Goal: Contribute content: Contribute content

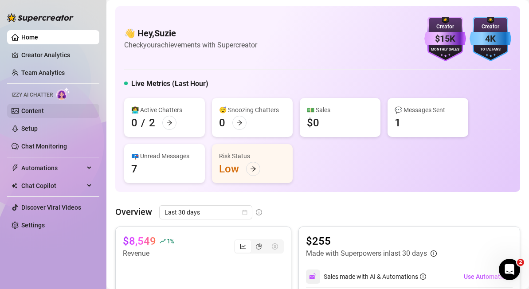
click at [36, 112] on link "Content" at bounding box center [32, 110] width 23 height 7
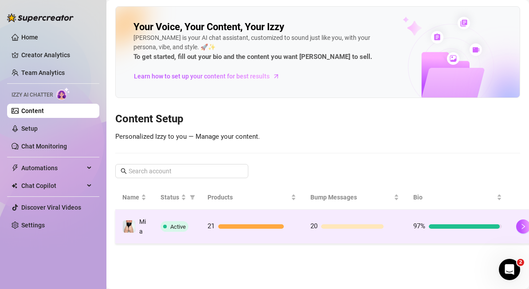
click at [233, 232] on div "21" at bounding box center [252, 226] width 89 height 11
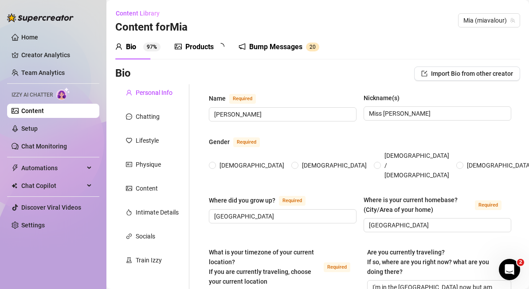
radio input "true"
type input "[DATE]"
click at [205, 50] on div "Products" at bounding box center [199, 47] width 28 height 11
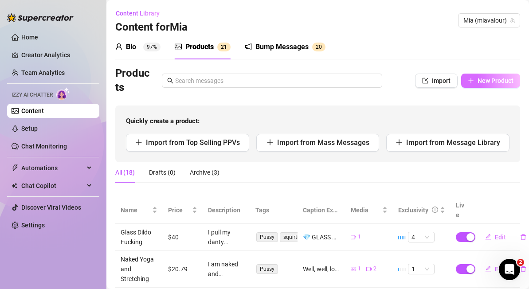
click at [500, 83] on span "New Product" at bounding box center [496, 80] width 36 height 7
type textarea "Type your message here..."
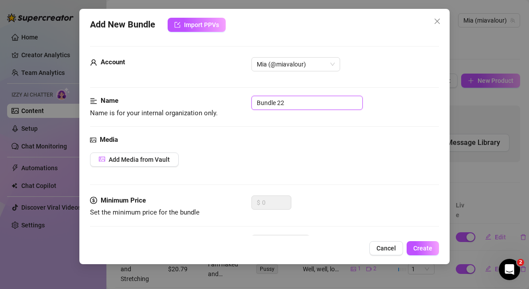
click at [306, 105] on input "Bundle 22" at bounding box center [307, 103] width 111 height 14
type input "B"
type input "C"
type input "Pussy Bundle"
click at [164, 159] on span "Add Media from Vault" at bounding box center [139, 159] width 61 height 7
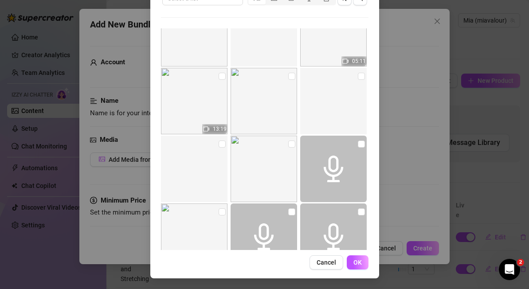
scroll to position [4163, 0]
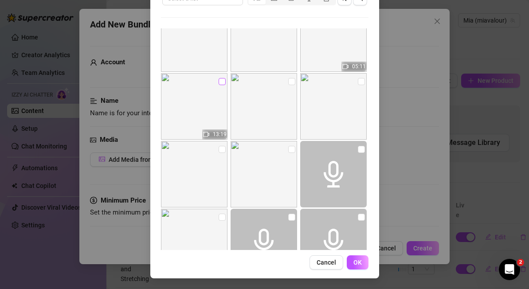
click at [222, 81] on input "checkbox" at bounding box center [222, 81] width 7 height 7
checkbox input "true"
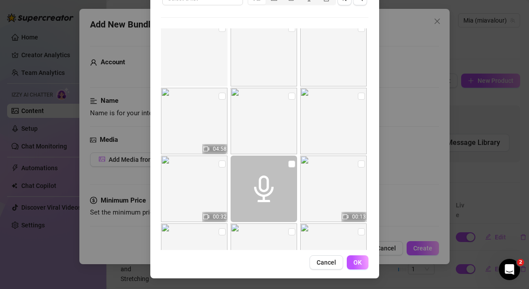
scroll to position [8351, 0]
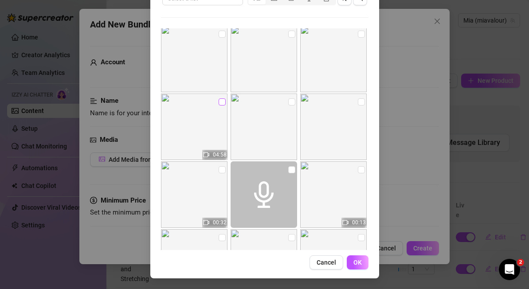
click at [219, 101] on input "checkbox" at bounding box center [222, 101] width 7 height 7
checkbox input "true"
click at [220, 170] on input "checkbox" at bounding box center [222, 169] width 7 height 7
checkbox input "true"
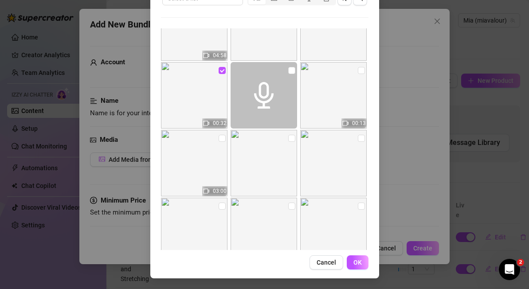
scroll to position [8465, 0]
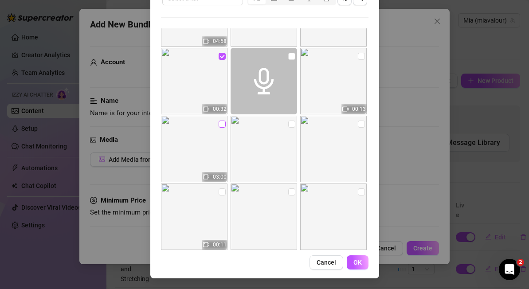
click at [219, 125] on input "checkbox" at bounding box center [222, 124] width 7 height 7
checkbox input "true"
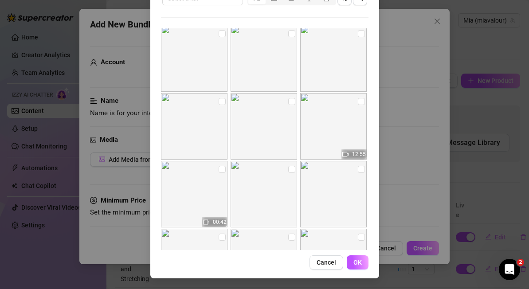
scroll to position [11606, 0]
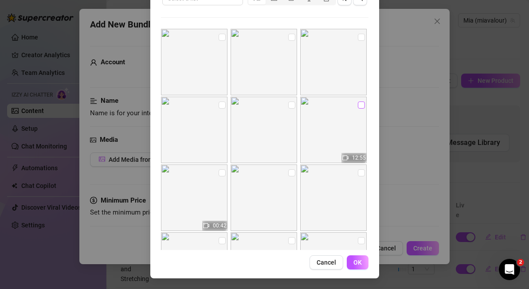
click at [361, 105] on input "checkbox" at bounding box center [361, 105] width 7 height 7
checkbox input "true"
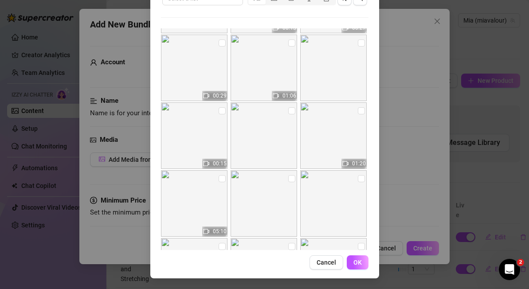
scroll to position [11945, 0]
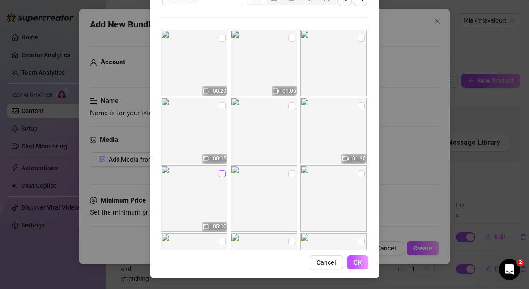
click at [222, 173] on input "checkbox" at bounding box center [222, 173] width 7 height 7
checkbox input "true"
click at [358, 261] on span "OK" at bounding box center [358, 262] width 8 height 7
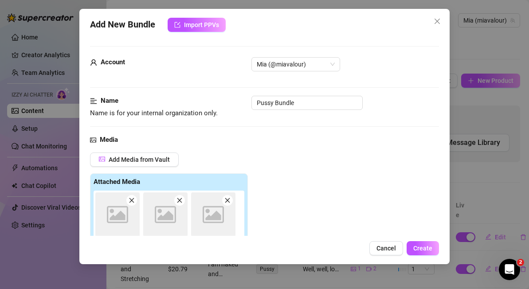
scroll to position [150, 0]
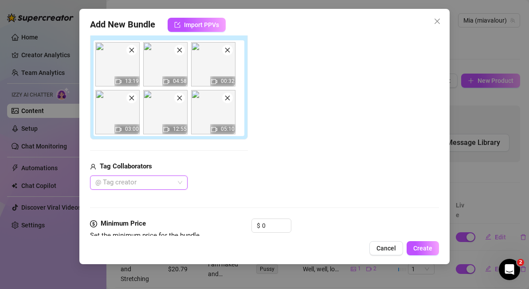
type input "@"
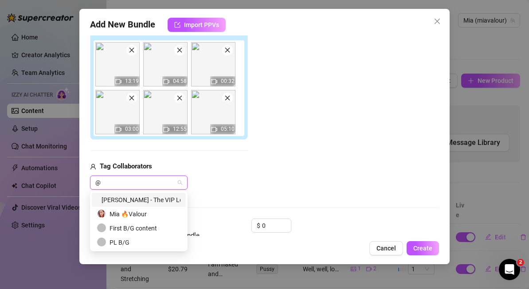
click at [144, 201] on div "[PERSON_NAME] - The VIP Lounge" at bounding box center [138, 200] width 83 height 10
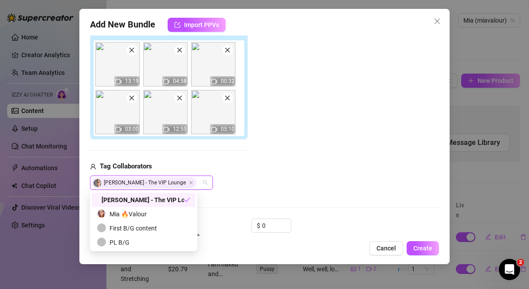
type input "@"
click at [171, 225] on div "First B/G content" at bounding box center [146, 229] width 99 height 10
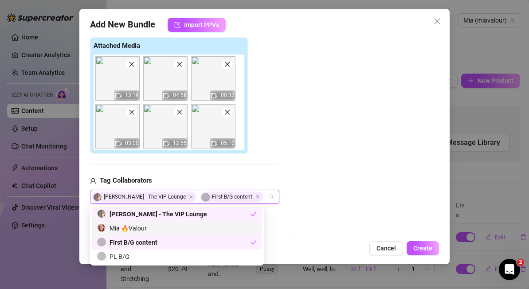
scroll to position [0, 0]
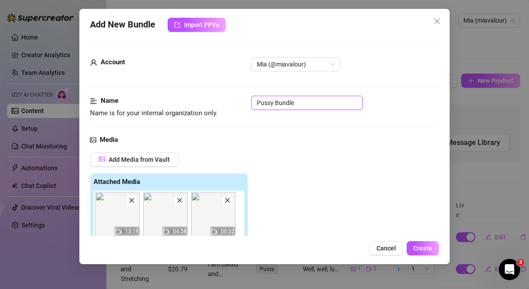
drag, startPoint x: 309, startPoint y: 99, endPoint x: 246, endPoint y: 102, distance: 63.5
click at [246, 102] on div "Name Name is for your internal organization only. Pussy Bundle" at bounding box center [264, 107] width 349 height 23
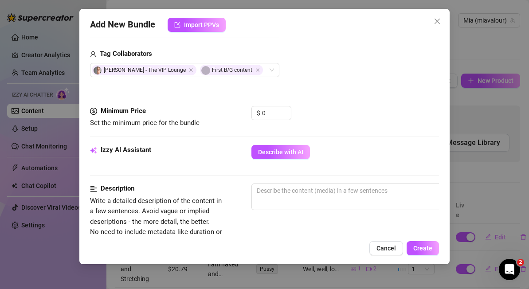
scroll to position [269, 0]
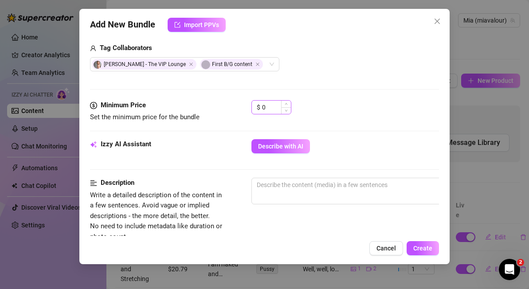
type input "Boy Girl Fucking Bundle"
click at [272, 107] on input "0" at bounding box center [276, 107] width 29 height 13
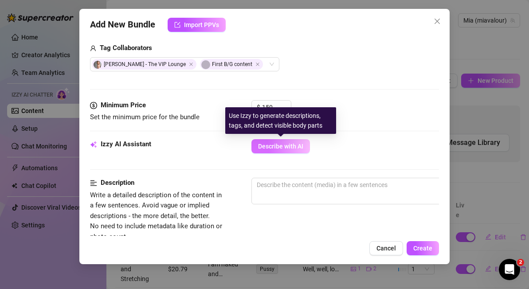
click at [286, 147] on span "Describe with AI" at bounding box center [280, 146] width 45 height 7
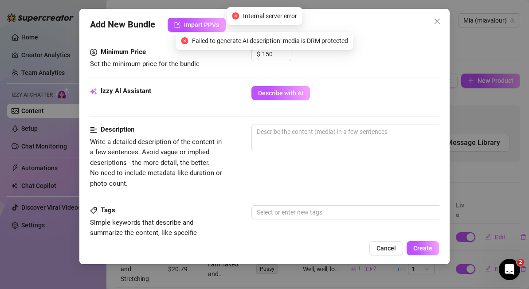
scroll to position [323, 0]
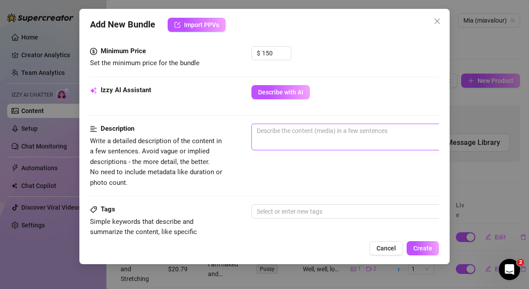
click at [301, 134] on textarea at bounding box center [407, 130] width 310 height 13
click at [273, 52] on input "150" at bounding box center [276, 53] width 29 height 13
type input "1"
type input "2"
type input "160"
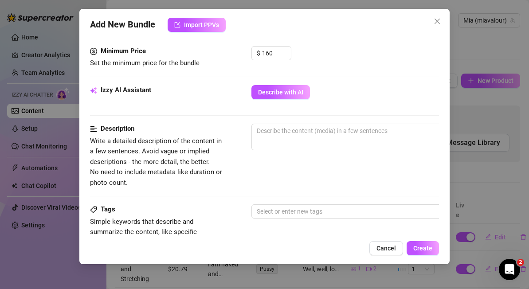
click at [396, 69] on div "Minimum Price Set the minimum price for the bundle $ 160" at bounding box center [264, 65] width 349 height 39
click at [281, 212] on div at bounding box center [402, 211] width 298 height 12
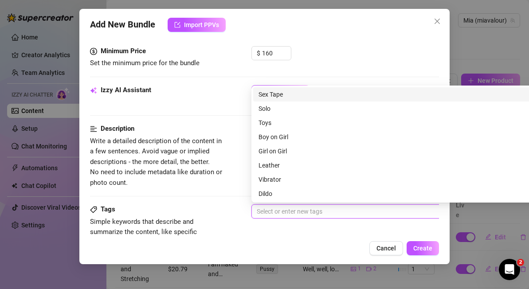
click at [278, 93] on div "Sex Tape" at bounding box center [407, 95] width 296 height 10
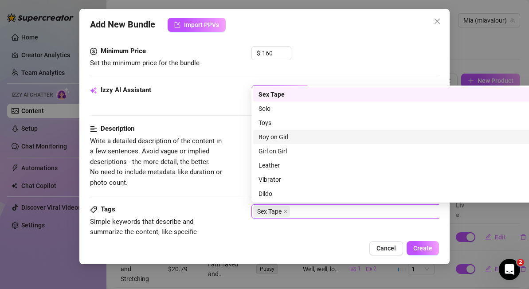
click at [292, 136] on div "Boy on Girl" at bounding box center [407, 137] width 296 height 10
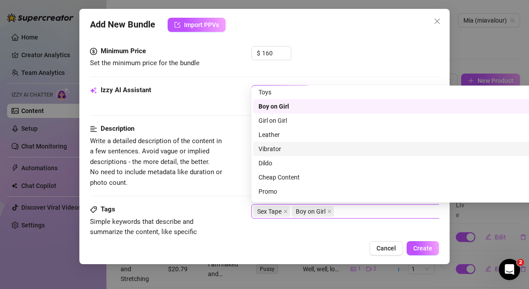
scroll to position [31, 0]
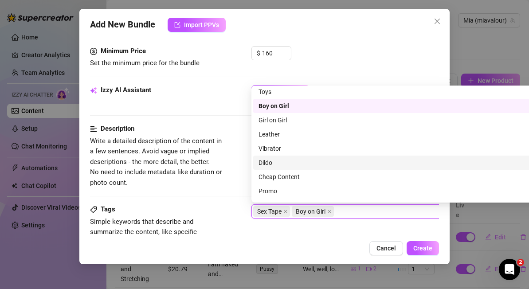
click at [287, 160] on div "Dildo" at bounding box center [407, 163] width 296 height 10
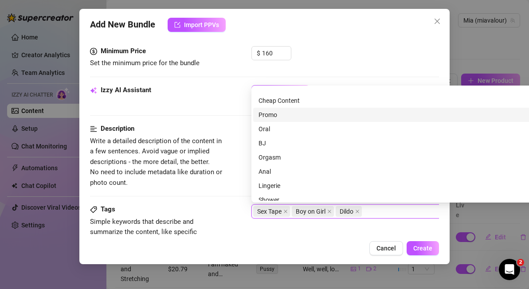
scroll to position [118, 0]
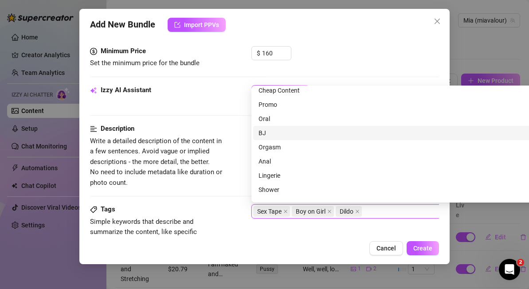
click at [282, 131] on div "BJ" at bounding box center [407, 133] width 296 height 10
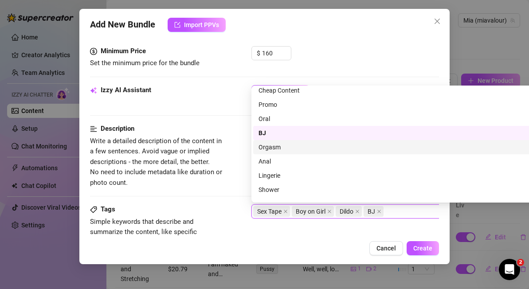
click at [292, 145] on div "Orgasm" at bounding box center [407, 147] width 296 height 10
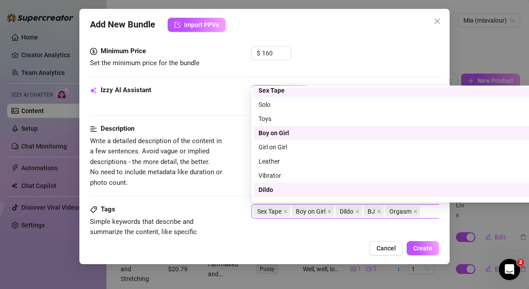
scroll to position [0, 0]
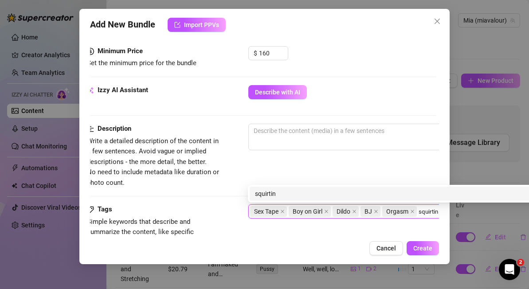
type input "squirting"
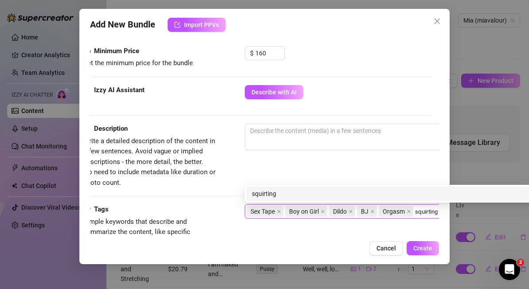
click at [314, 193] on div "squirting" at bounding box center [400, 194] width 296 height 10
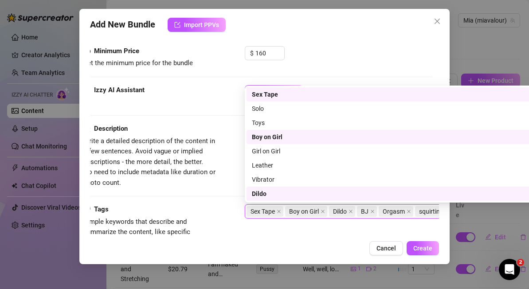
scroll to position [142, 0]
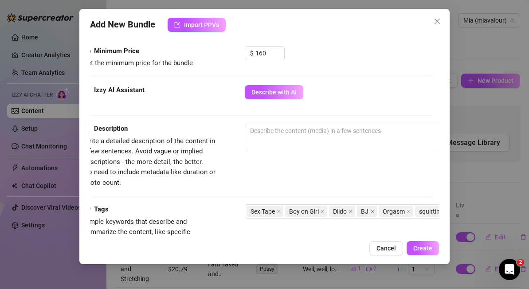
click at [292, 246] on div "Cancel Create" at bounding box center [264, 248] width 349 height 14
click at [267, 130] on textarea at bounding box center [400, 130] width 310 height 13
paste textarea "he Ultimate B/G Fucking Bundle 🔥 Three of my filthiest, most intense videos in …"
type textarea "he Ultimate B/G Fucking Bundle 🔥 Three of my filthiest, most intense videos in …"
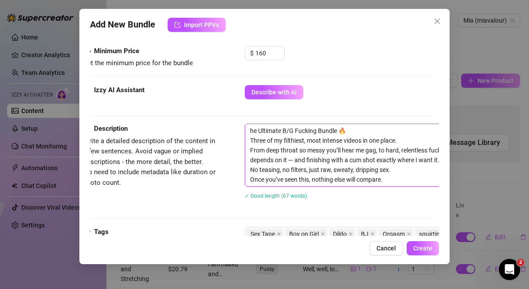
scroll to position [0, 0]
click at [249, 130] on textarea "he Ultimate B/G Fucking Bundle 🔥 Three of my filthiest, most intense videos in …" at bounding box center [400, 155] width 310 height 62
type textarea "The Ultimate B/G Fucking Bundle 🔥 Three of my filthiest, most intense videos in…"
click at [358, 132] on textarea "The Ultimate B/G Fucking Bundle 🔥 Three of my filthiest, most intense videos in…" at bounding box center [400, 155] width 310 height 62
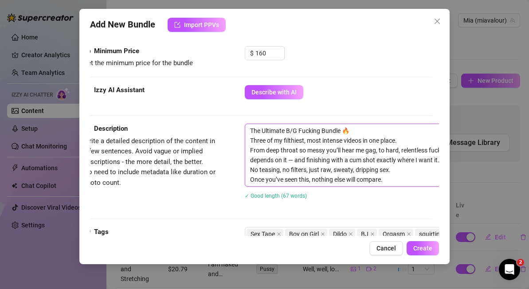
type textarea "The Ultimate B/G Fucking Bundle Three of my filthiest, most intense videos in o…"
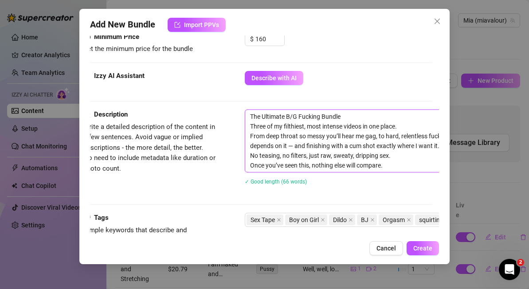
drag, startPoint x: 306, startPoint y: 126, endPoint x: 252, endPoint y: 126, distance: 53.7
click at [252, 126] on textarea "The Ultimate B/G Fucking Bundle Three of my filthiest, most intense videos in o…" at bounding box center [400, 141] width 310 height 62
type textarea "The Ultimate B/G Fucking Bundle T most intense videos in one place. From deep t…"
type textarea "The Ultimate B/G Fucking Bundle most intense videos in one place. From deep thr…"
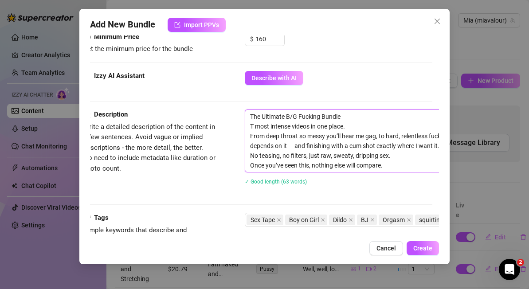
type textarea "The Ultimate B/G Fucking Bundle most intense videos in one place. From deep thr…"
type textarea "The Ultimate B/G Fucking Bundle M most intense videos in one place. From deep t…"
type textarea "The Ultimate B/G Fucking Bundle My most intense videos in one place. From deep …"
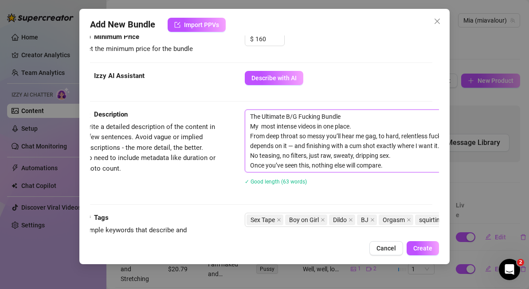
type textarea "The Ultimate B/G Fucking Bundle My b most intense videos in one place. From dee…"
type textarea "The Ultimate B/G Fucking Bundle My be most intense videos in one place. From de…"
type textarea "The Ultimate B/G Fucking Bundle My bes most intense videos in one place. From d…"
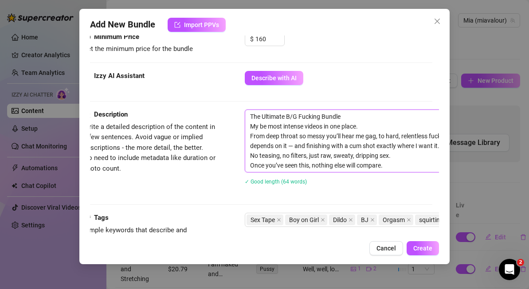
type textarea "The Ultimate B/G Fucking Bundle My bes most intense videos in one place. From d…"
type textarea "The Ultimate B/G Fucking Bundle My best most intense videos in one place. From …"
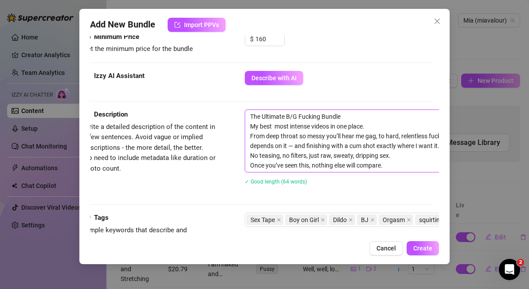
type textarea "The Ultimate B/G Fucking Bundle My best s most intense videos in one place. Fro…"
type textarea "The Ultimate B/G Fucking Bundle My best se most intense videos in one place. Fr…"
type textarea "The Ultimate B/G Fucking Bundle My best sel most intense videos in one place. F…"
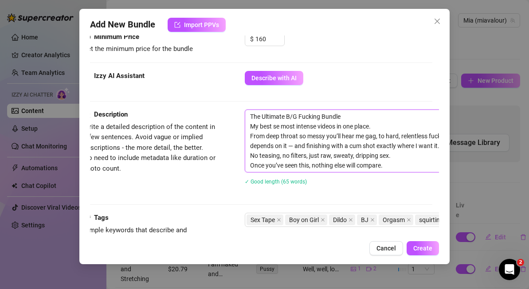
type textarea "The Ultimate B/G Fucking Bundle My best sel most intense videos in one place. F…"
type textarea "The Ultimate B/G Fucking Bundle My best sell most intense videos in one place. …"
type textarea "The Ultimate B/G Fucking Bundle My best selli most intense videos in one place.…"
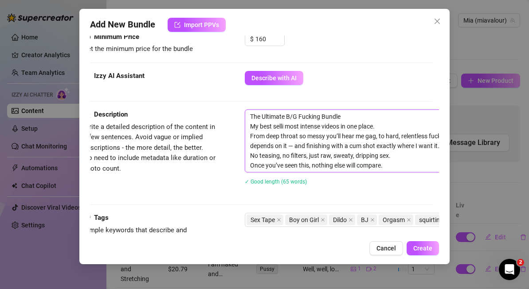
type textarea "The Ultimate B/G Fucking Bundle My best sellin most intense videos in one place…"
type textarea "The Ultimate B/G Fucking Bundle My best selling most intense videos in one plac…"
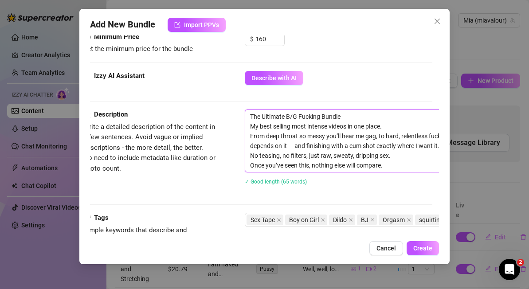
type textarea "The Ultimate B/G Fucking Bundle My best selling most intense videos in one plac…"
type textarea "The Ultimate B/G Fucking Bundle My best selling c most intense videos in one pl…"
type textarea "The Ultimate B/G Fucking Bundle My best selling co most intense videos in one p…"
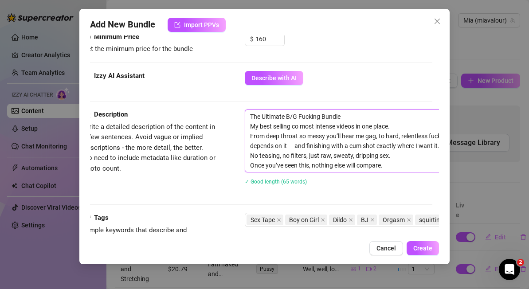
type textarea "The Ultimate B/G Fucking Bundle My best selling con most intense videos in one …"
type textarea "The Ultimate B/G Fucking Bundle My best selling cont most intense videos in one…"
type textarea "The Ultimate B/G Fucking Bundle My best selling [PERSON_NAME] most intense vide…"
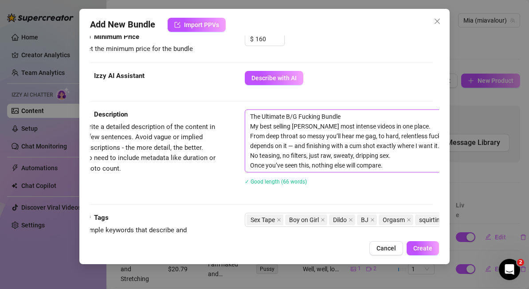
type textarea "The Ultimate B/G Fucking Bundle My best selling conten most intense videos in o…"
type textarea "The Ultimate B/G Fucking Bundle My best selling content most intense videos in …"
type textarea "The Ultimate B/G Fucking Bundle My best selling conten most intense videos in o…"
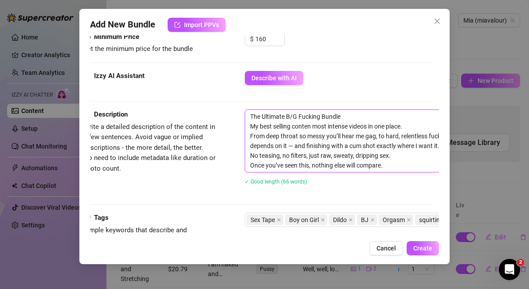
type textarea "The Ultimate B/G Fucking Bundle My best selling [PERSON_NAME] most intense vide…"
type textarea "The Ultimate B/G Fucking Bundle My best selling cont most intense videos in one…"
type textarea "The Ultimate B/G Fucking Bundle My best selling con most intense videos in one …"
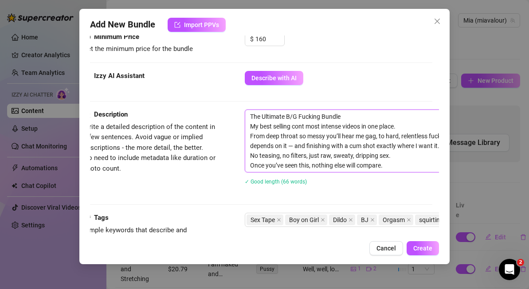
type textarea "The Ultimate B/G Fucking Bundle My best selling con most intense videos in one …"
type textarea "The Ultimate B/G Fucking Bundle My best selling co most intense videos in one p…"
type textarea "The Ultimate B/G Fucking Bundle My best selling c most intense videos in one pl…"
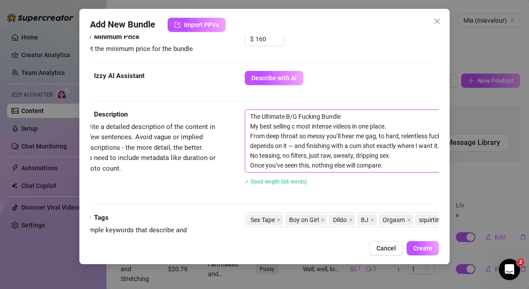
type textarea "The Ultimate B/G Fucking Bundle My best selling most intense videos in one plac…"
type textarea "The Ultimate B/G Fucking Bundle My best selling, most intense videos in one pla…"
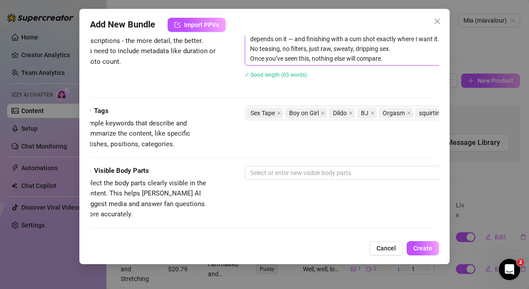
scroll to position [445, 7]
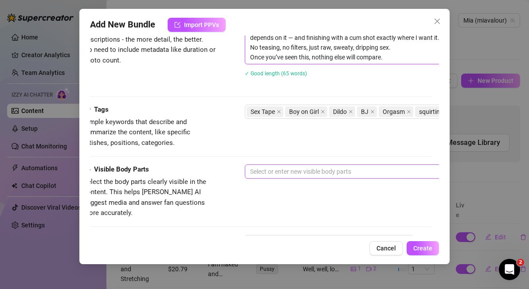
click at [293, 174] on div at bounding box center [396, 171] width 298 height 12
type textarea "The Ultimate B/G Fucking Bundle My best selling, most intense videos in one pla…"
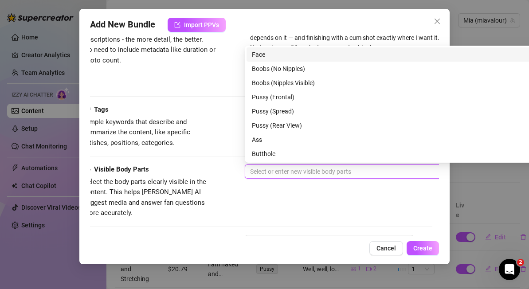
click at [269, 53] on div "Face" at bounding box center [400, 55] width 296 height 10
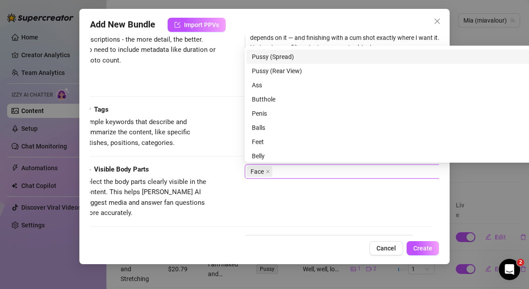
scroll to position [57, 0]
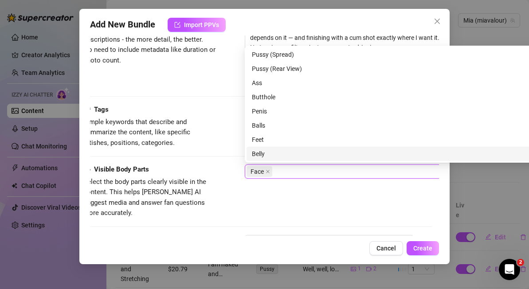
click at [265, 152] on div "Belly" at bounding box center [400, 154] width 296 height 10
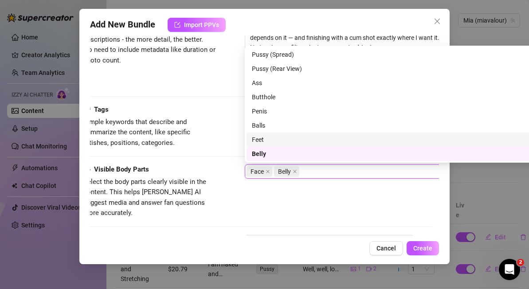
click at [265, 136] on div "Feet" at bounding box center [400, 140] width 296 height 10
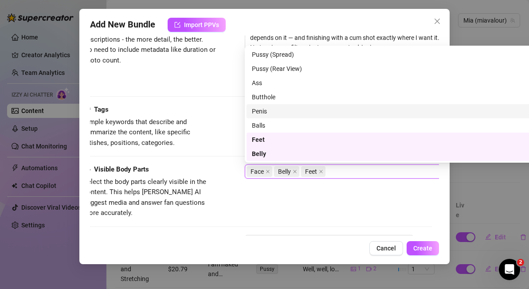
click at [264, 109] on div "Penis" at bounding box center [400, 111] width 296 height 10
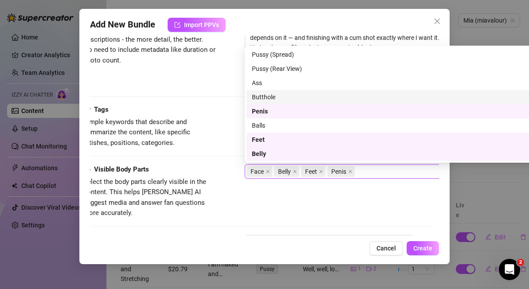
click at [264, 95] on div "Butthole" at bounding box center [400, 97] width 296 height 10
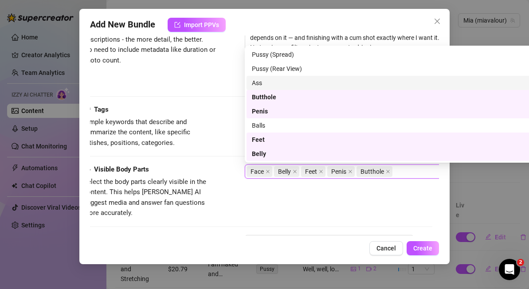
click at [263, 82] on div "Ass" at bounding box center [400, 83] width 296 height 10
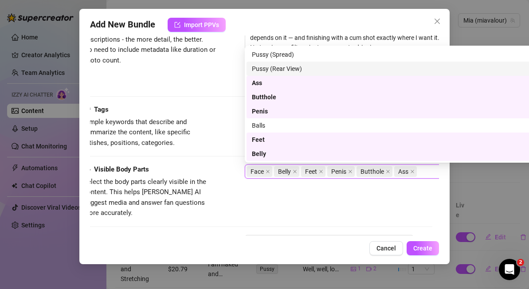
click at [262, 67] on div "Pussy (Rear View)" at bounding box center [400, 69] width 296 height 10
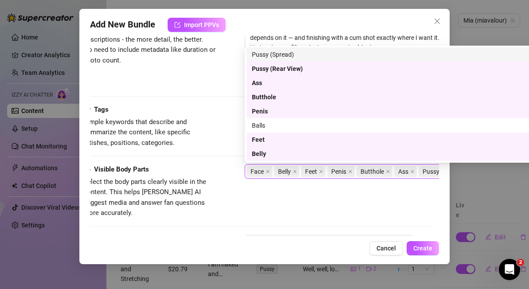
scroll to position [28, 0]
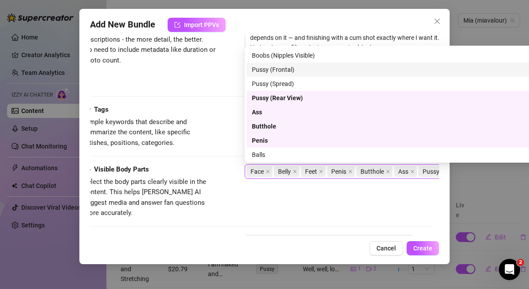
click at [274, 67] on div "Pussy (Frontal)" at bounding box center [400, 70] width 296 height 10
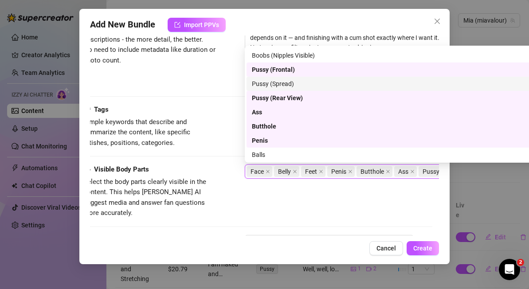
click at [280, 84] on div "Pussy (Spread)" at bounding box center [400, 84] width 296 height 10
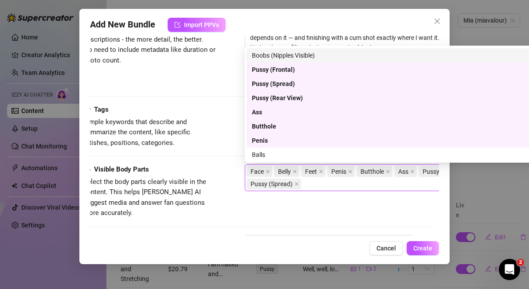
click at [281, 53] on div "Boobs (Nipples Visible)" at bounding box center [400, 56] width 296 height 10
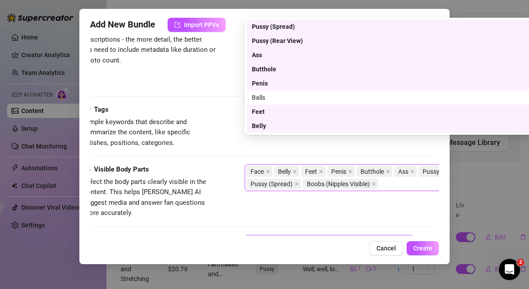
scroll to position [500, 7]
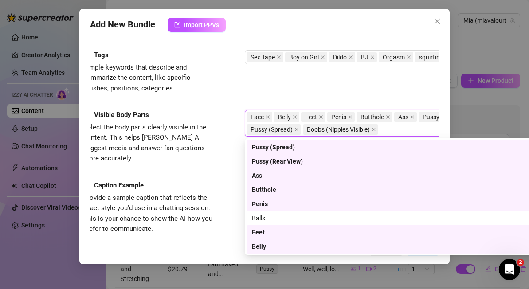
click at [205, 161] on div "Visible Body Parts Select the body parts clearly visible in the content. This h…" at bounding box center [257, 145] width 349 height 71
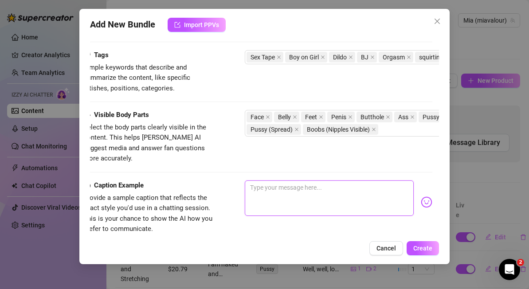
click at [265, 181] on textarea at bounding box center [329, 198] width 169 height 35
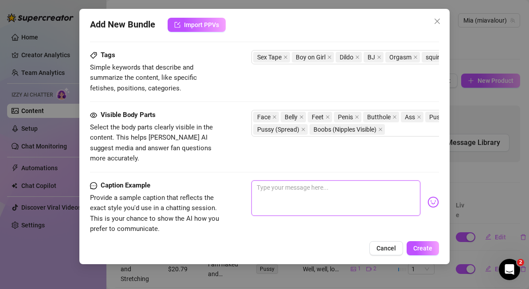
click at [302, 181] on textarea at bounding box center [336, 198] width 169 height 35
paste textarea "B/G Fucking Bundle – “No Holding Back” Edition 💦 “This isn’t just a bundle… it’…"
type textarea "B/G Fucking Bundle – “No Holding Back” Edition 💦 “This isn’t just a bundle… it’…"
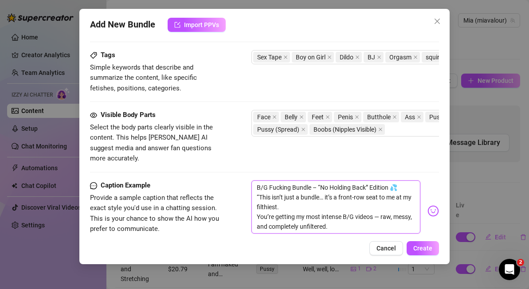
scroll to position [0, 0]
click at [402, 181] on textarea "B/G Fucking Bundle – “No Holding Back” Edition 💦 “This isn’t just a bundle… it’…" at bounding box center [336, 207] width 169 height 53
type textarea "B/G Fucking Bundle – “No Holding Back” Edition “This isn’t just a bundle… it’s …"
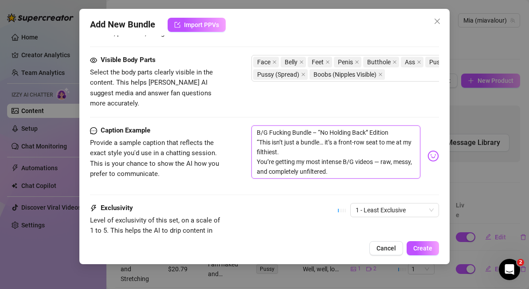
scroll to position [557, 0]
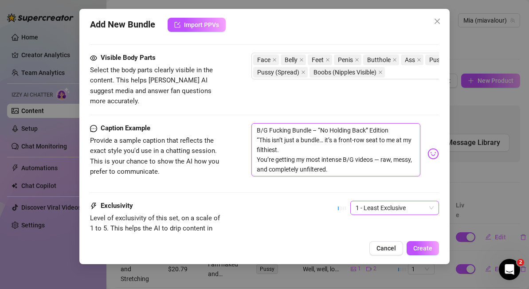
click at [387, 201] on span "1 - Least Exclusive" at bounding box center [395, 207] width 78 height 13
type textarea "B/G Fucking Bundle – “No Holding Back” Edition “This isn’t just a bundle… it’s …"
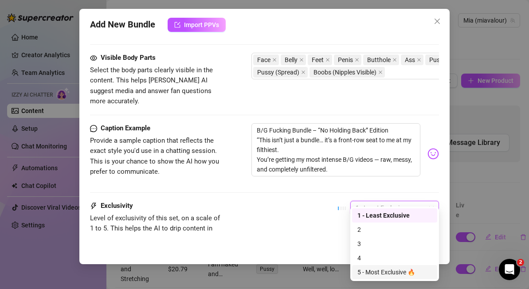
click at [386, 269] on div "5 - Most Exclusive 🔥" at bounding box center [395, 273] width 75 height 10
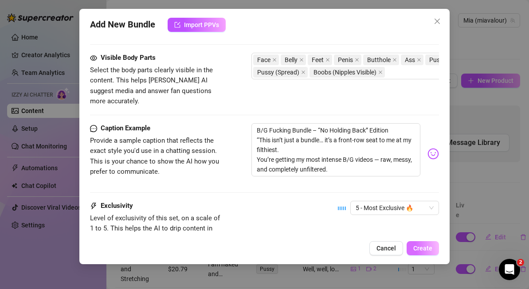
click at [423, 244] on button "Create" at bounding box center [423, 248] width 32 height 14
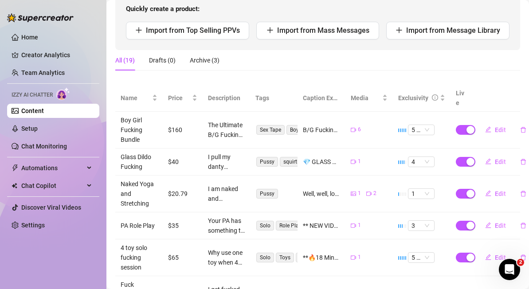
scroll to position [0, 0]
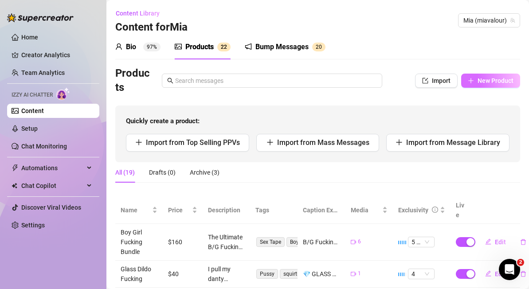
click at [490, 77] on span "New Product" at bounding box center [496, 80] width 36 height 7
type textarea "Type your message here..."
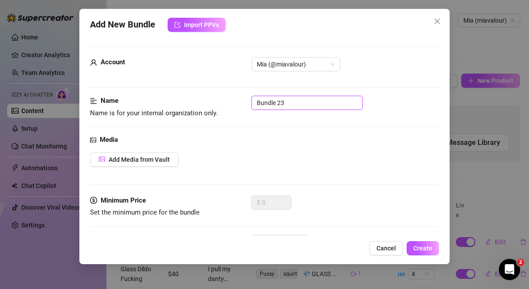
click at [302, 105] on input "Bundle 23" at bounding box center [307, 103] width 111 height 14
drag, startPoint x: 302, startPoint y: 105, endPoint x: 218, endPoint y: 101, distance: 84.4
click at [218, 101] on div "Name Name is for your internal organization only. Bundle 23" at bounding box center [264, 107] width 349 height 23
type input "Squirting Bundle"
click at [159, 164] on button "Add Media from Vault" at bounding box center [134, 160] width 89 height 14
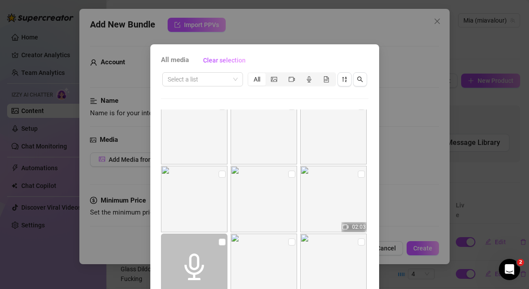
scroll to position [493, 0]
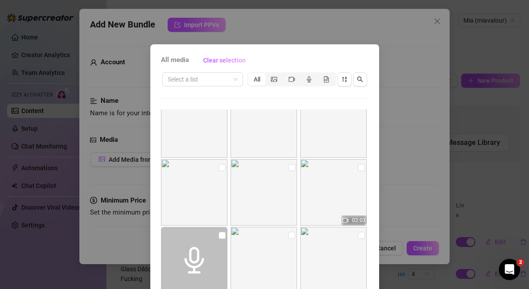
click at [394, 244] on div "All media Clear selection Select a list All 00:10 00:06 00:07 00:07 02:03 00:11…" at bounding box center [264, 144] width 529 height 289
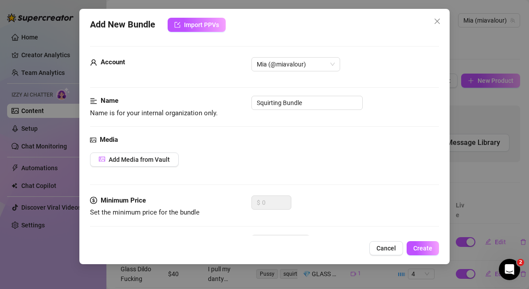
click at [496, 51] on div "Add New Bundle Import PPVs Account [PERSON_NAME] (@miavalour) Name Name is for …" at bounding box center [264, 144] width 529 height 289
